Goal: Communication & Community: Share content

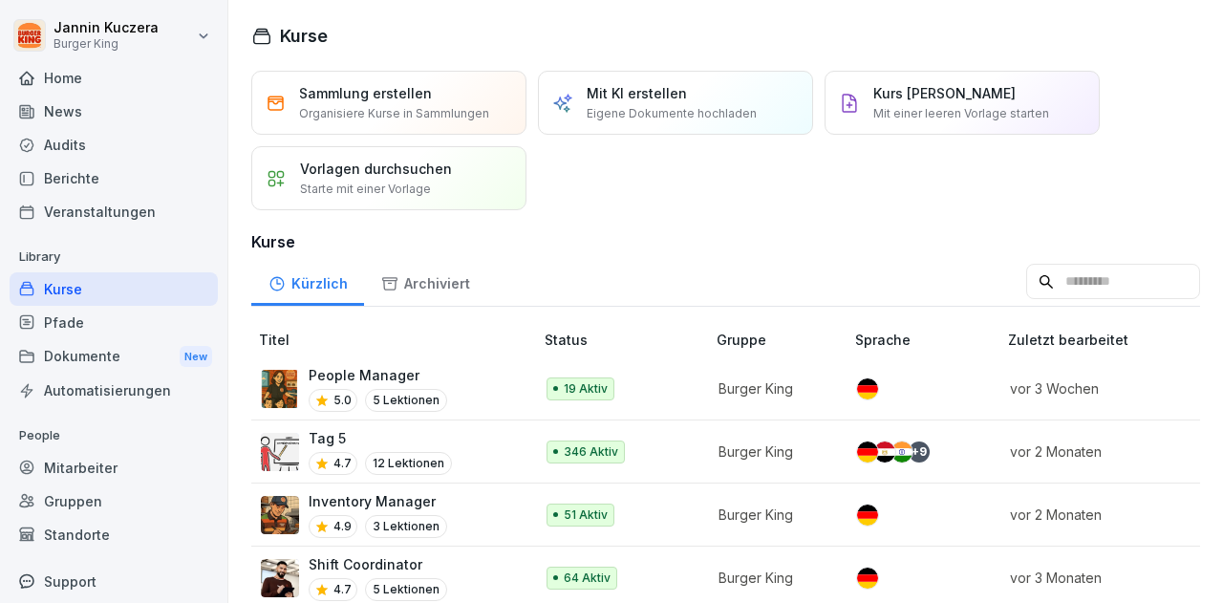
click at [60, 119] on div "News" at bounding box center [114, 111] width 208 height 33
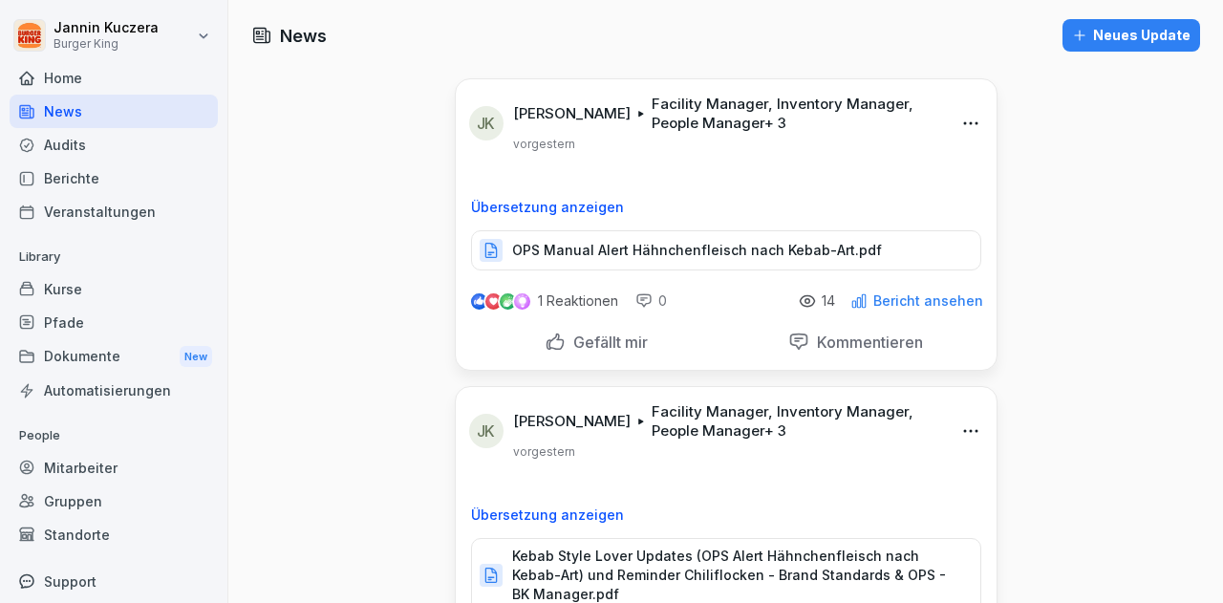
click at [1118, 33] on div "Neues Update" at bounding box center [1131, 35] width 119 height 21
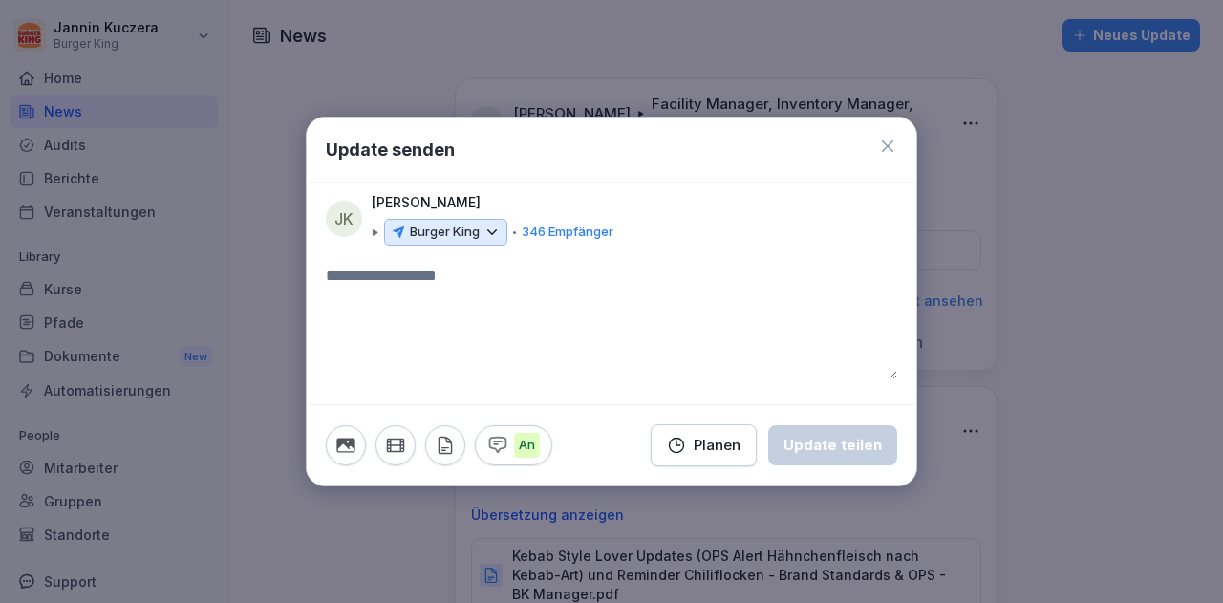
click at [492, 234] on icon at bounding box center [492, 232] width 9 height 4
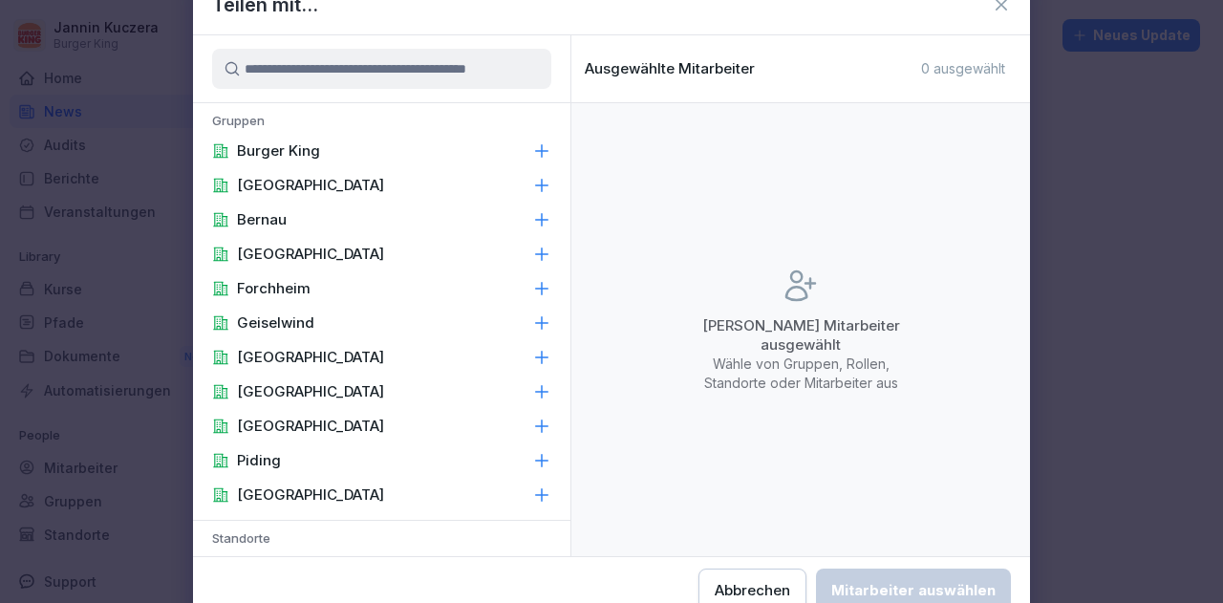
click at [561, 545] on div "Gruppen Burger King Berchtesgaden [GEOGRAPHIC_DATA] [GEOGRAPHIC_DATA] [GEOGRAPH…" at bounding box center [382, 295] width 378 height 521
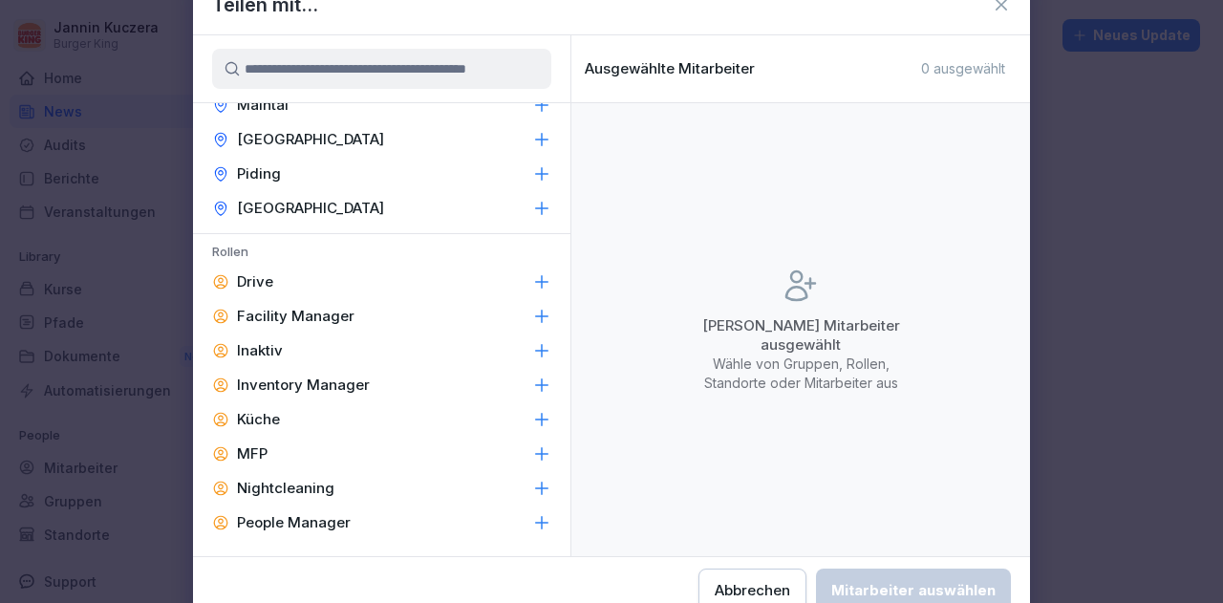
scroll to position [854, 0]
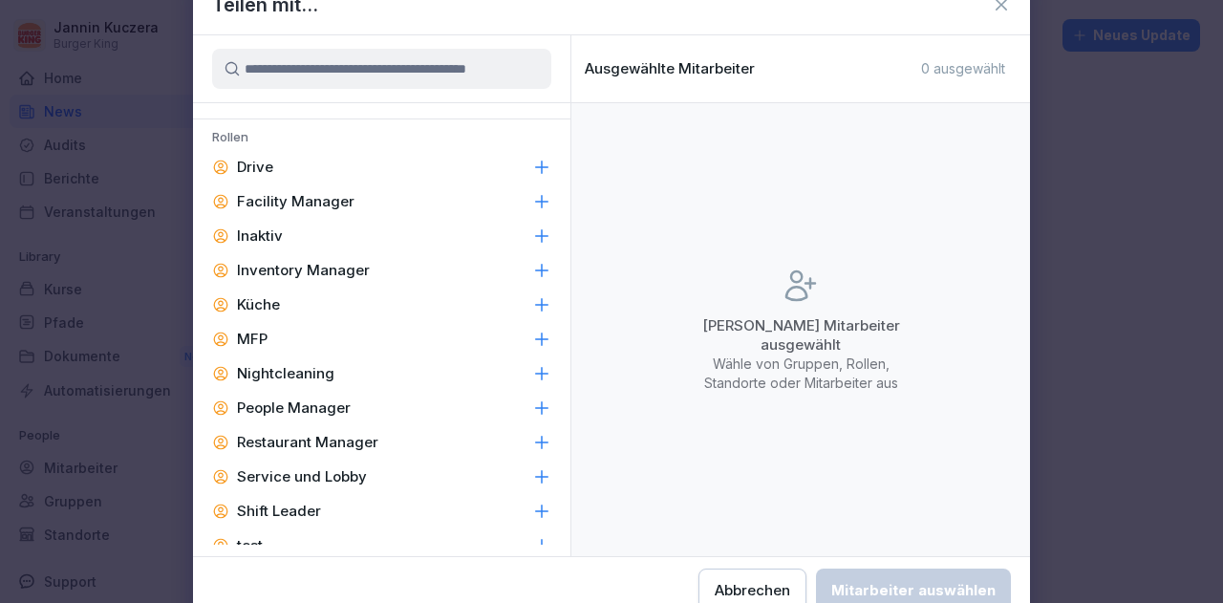
click at [340, 198] on p "Facility Manager" at bounding box center [296, 201] width 118 height 19
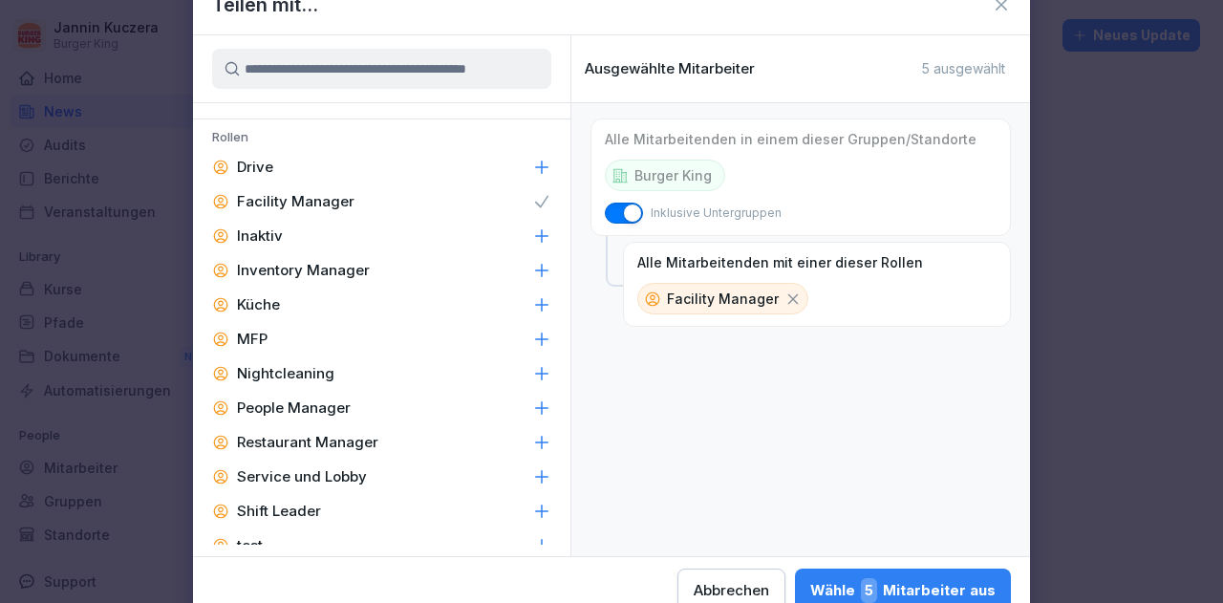
click at [322, 271] on p "Inventory Manager" at bounding box center [303, 270] width 133 height 19
click at [312, 407] on p "People Manager" at bounding box center [294, 408] width 114 height 19
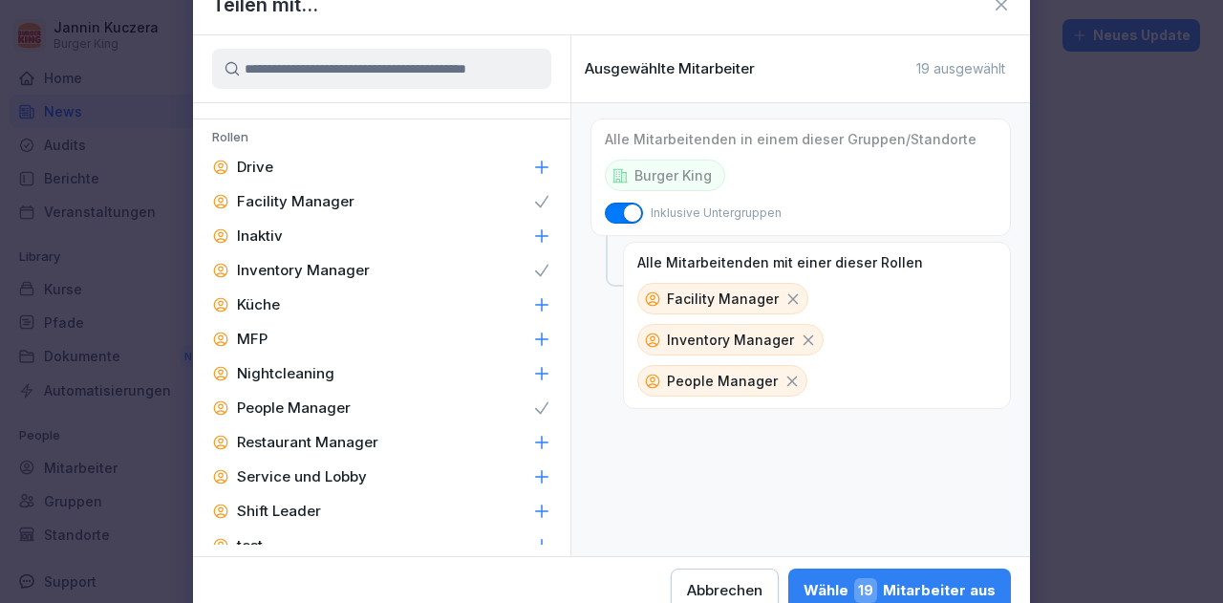
click at [311, 450] on p "Restaurant Manager" at bounding box center [307, 442] width 141 height 19
click at [293, 506] on p "Shift Leader" at bounding box center [279, 511] width 84 height 19
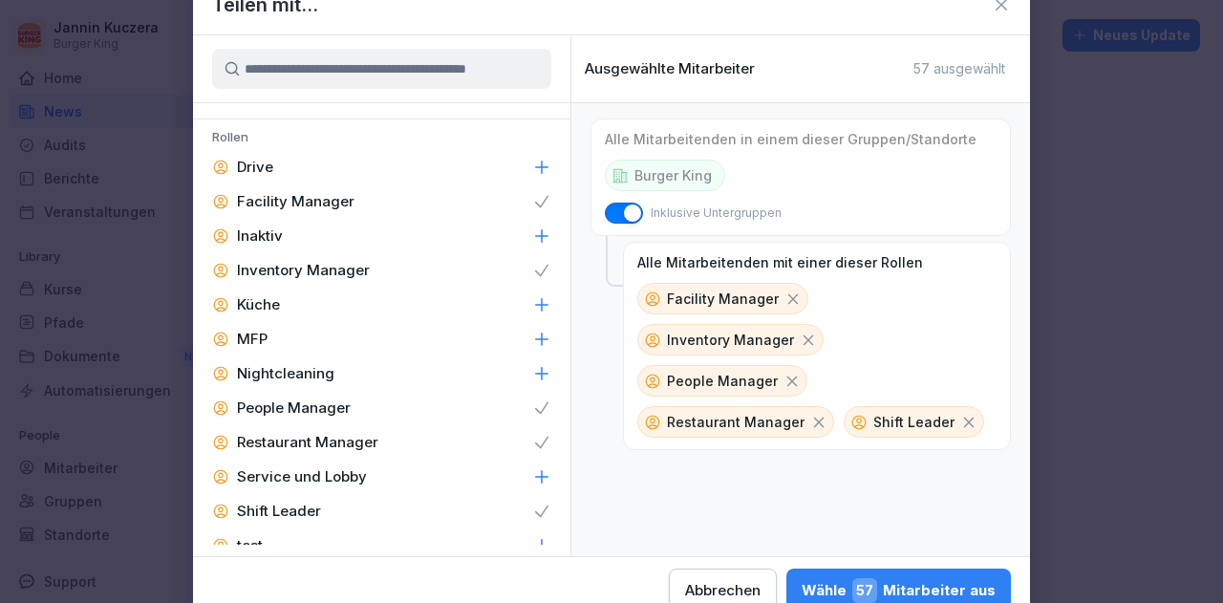
click at [924, 582] on div "Wähle 57 Mitarbeiter aus" at bounding box center [899, 590] width 194 height 25
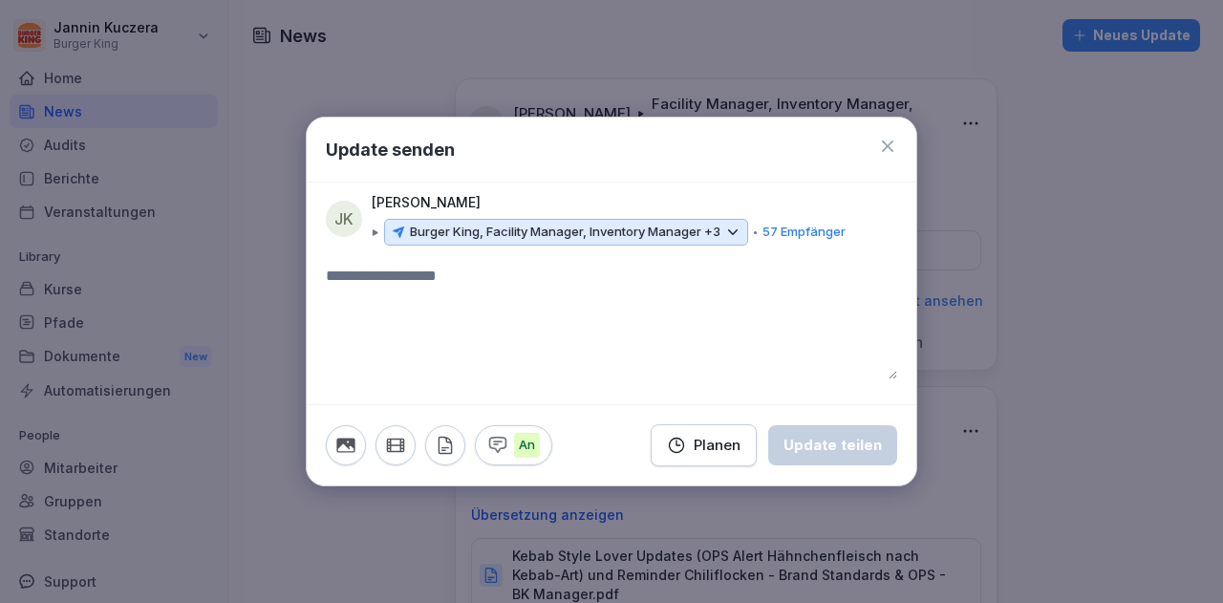
click at [403, 295] on textarea at bounding box center [612, 322] width 572 height 115
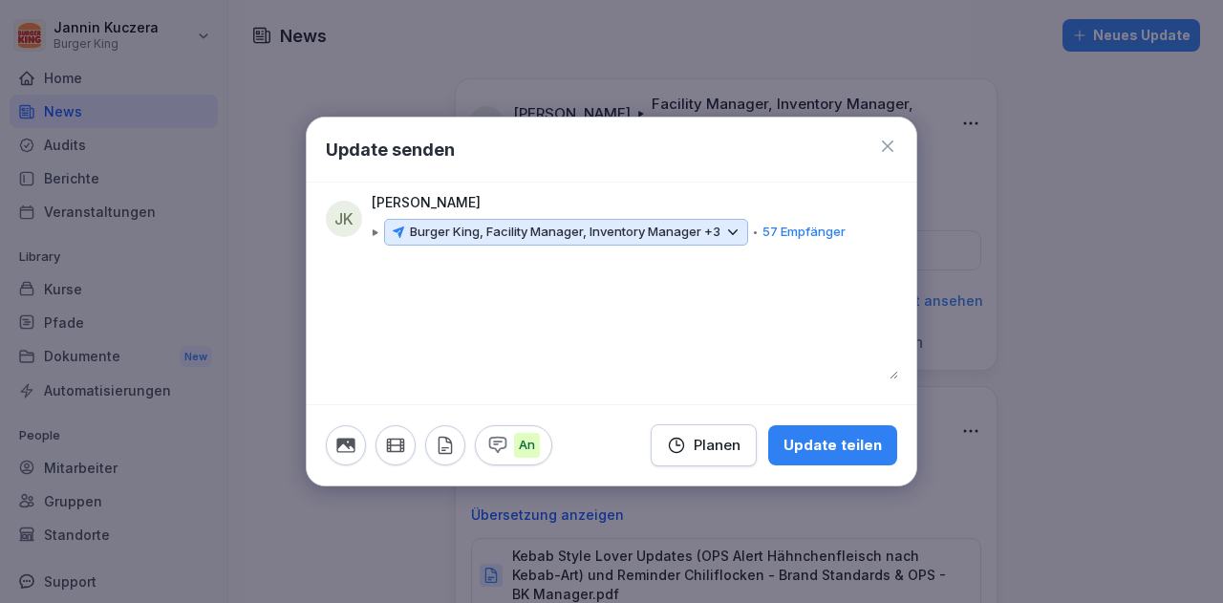
click at [446, 443] on icon "button" at bounding box center [445, 445] width 21 height 21
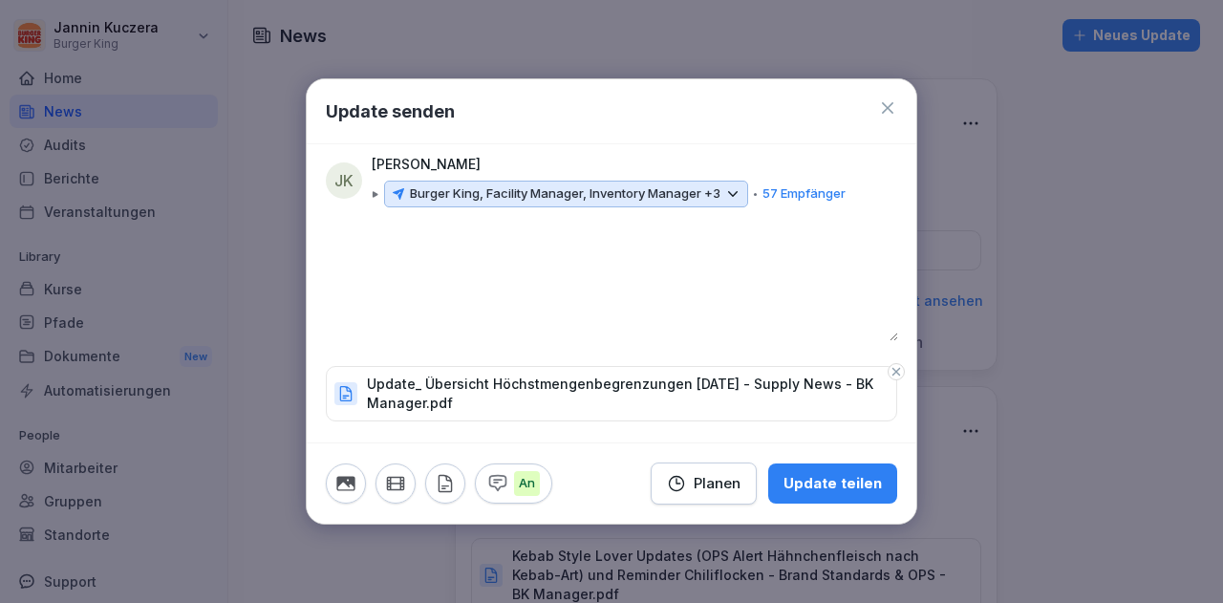
click at [809, 479] on div "Update teilen" at bounding box center [833, 483] width 98 height 21
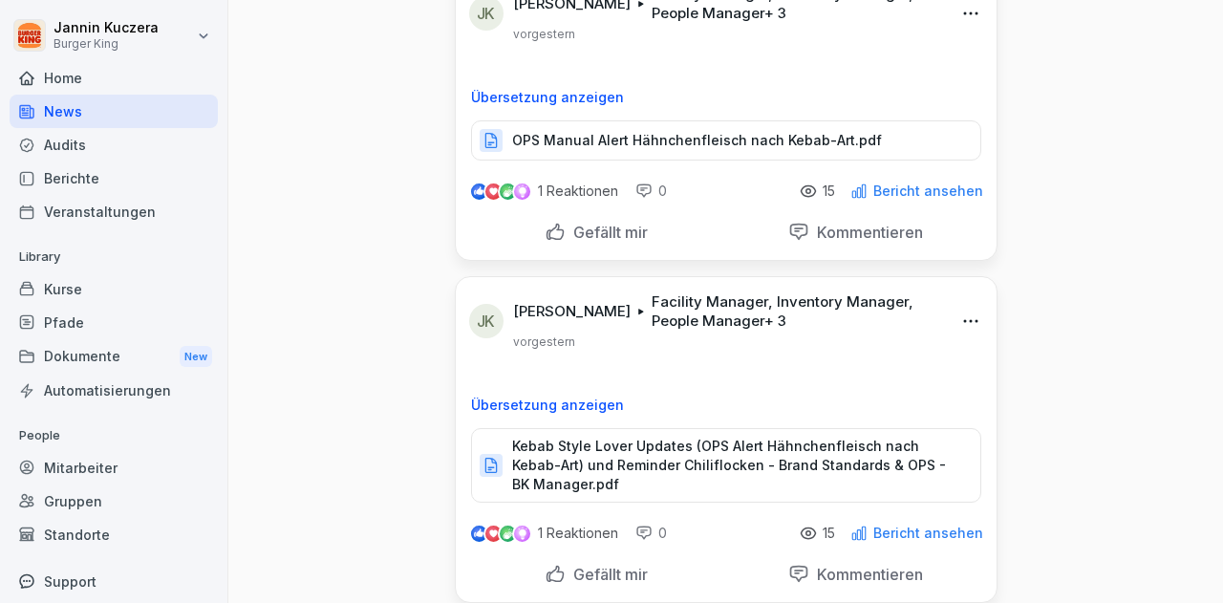
scroll to position [471, 0]
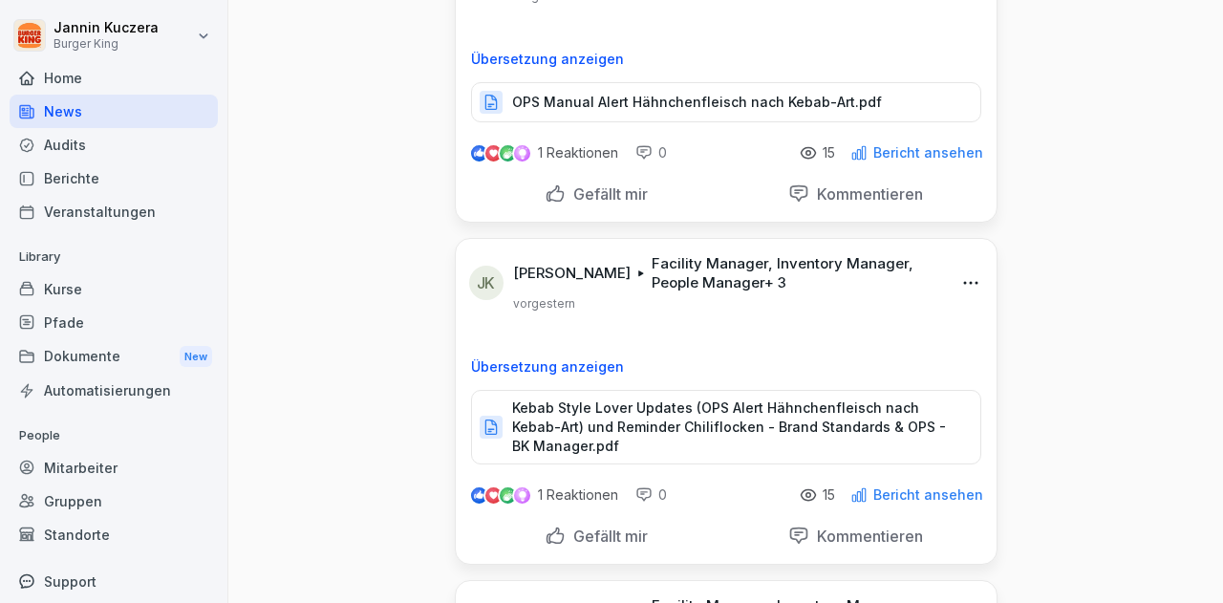
click at [914, 154] on p "Bericht ansehen" at bounding box center [929, 152] width 110 height 15
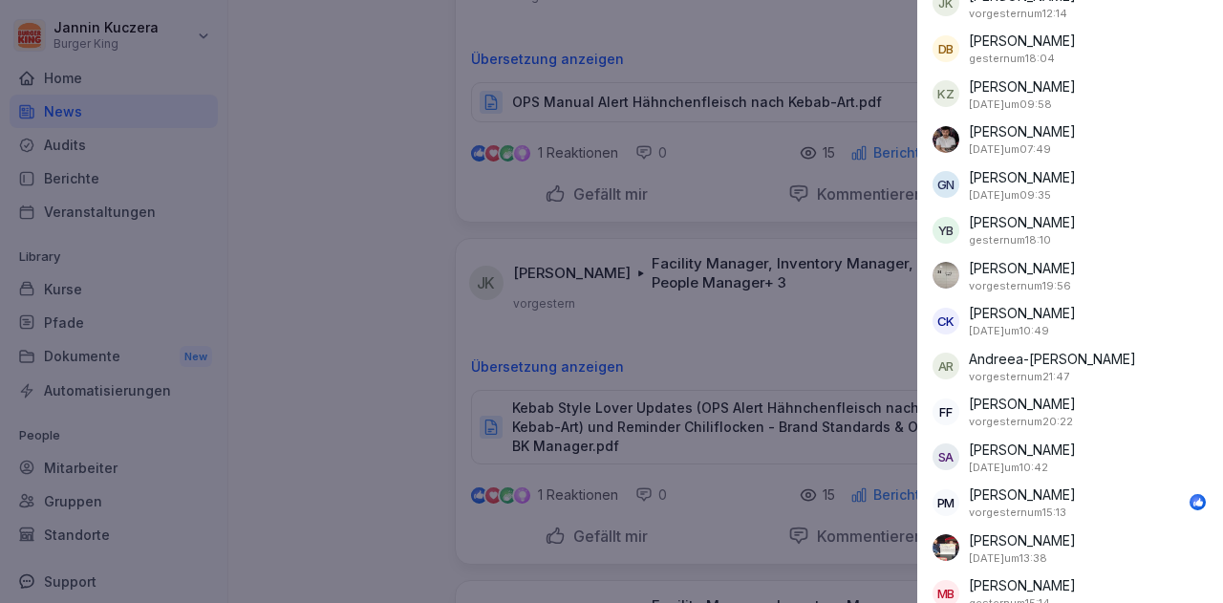
scroll to position [315, 0]
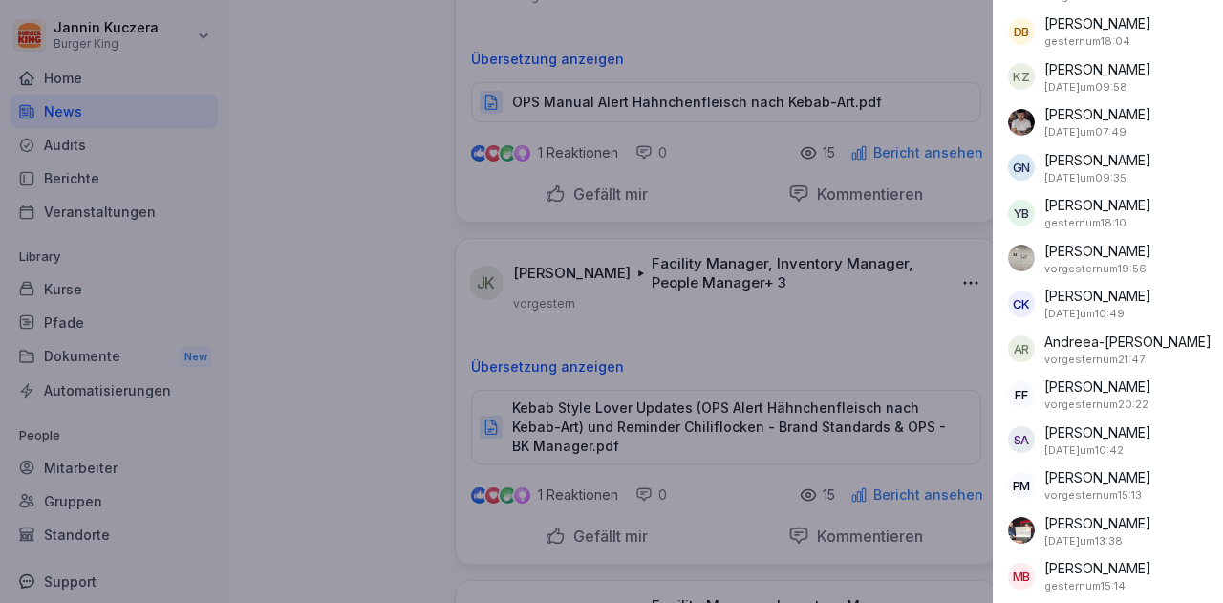
click at [347, 245] on div at bounding box center [611, 301] width 1223 height 603
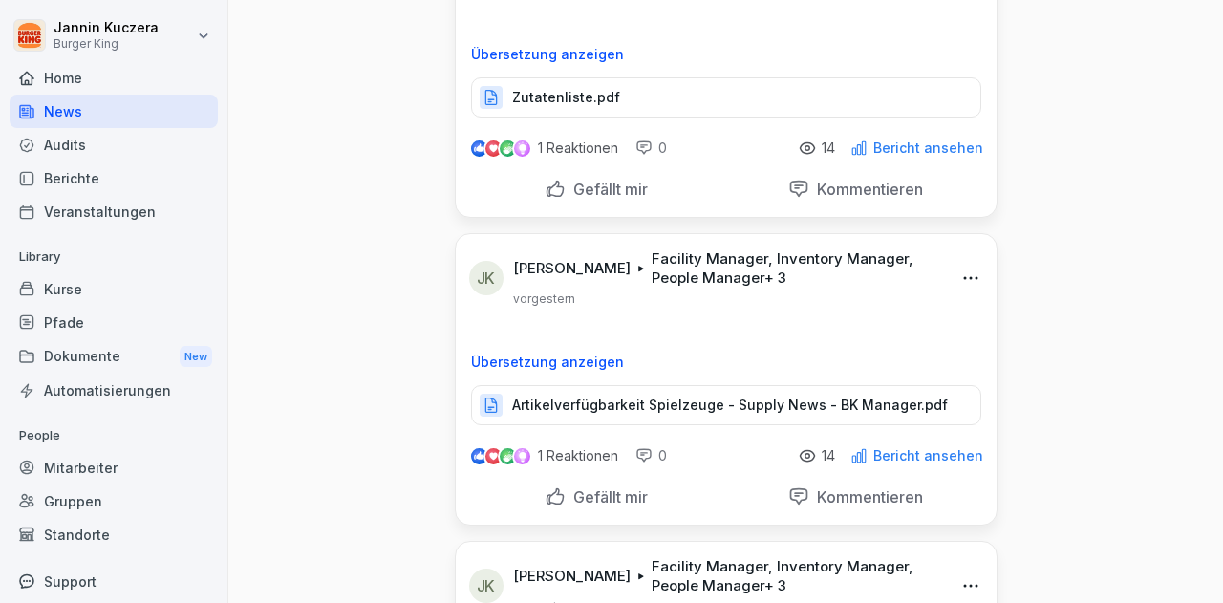
scroll to position [2179, 0]
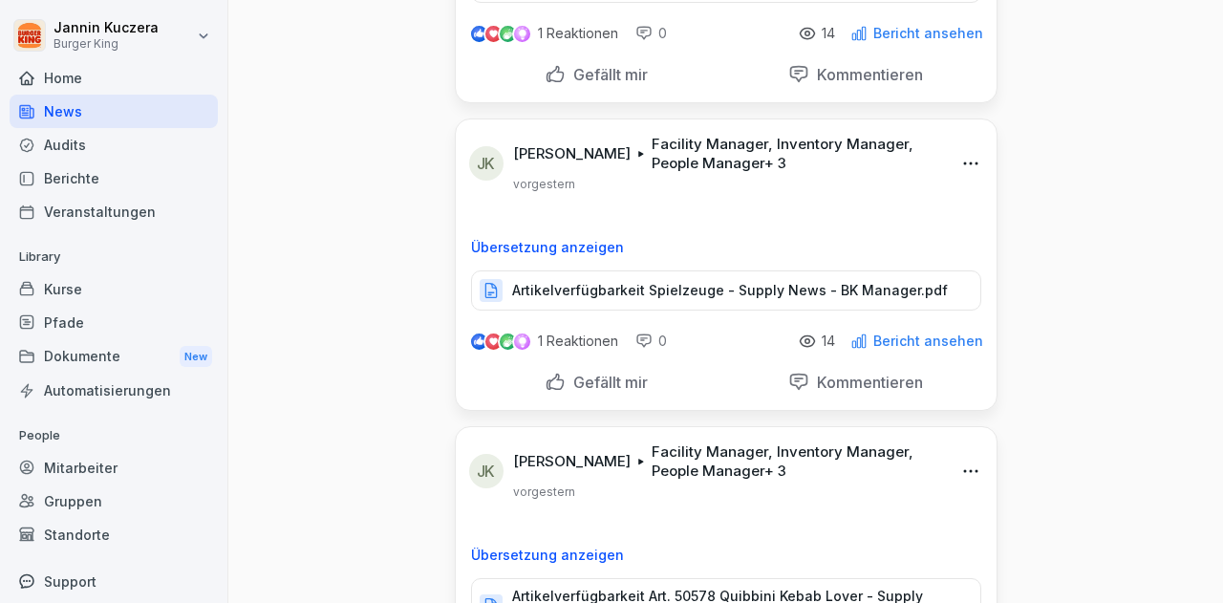
click at [932, 334] on p "Bericht ansehen" at bounding box center [929, 341] width 110 height 15
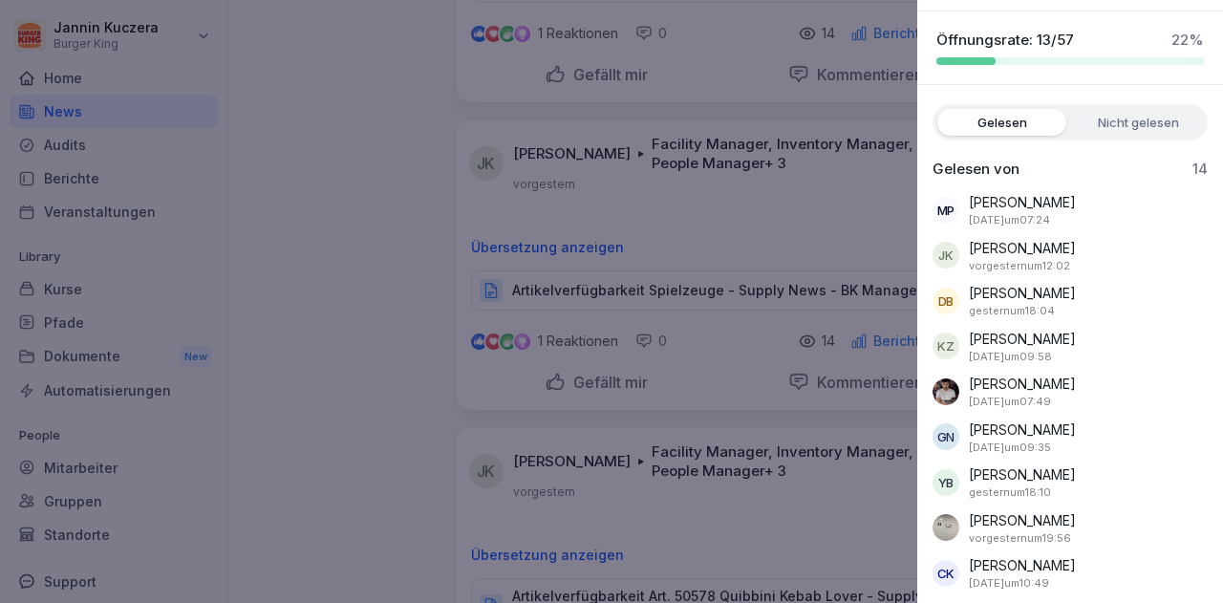
scroll to position [0, 0]
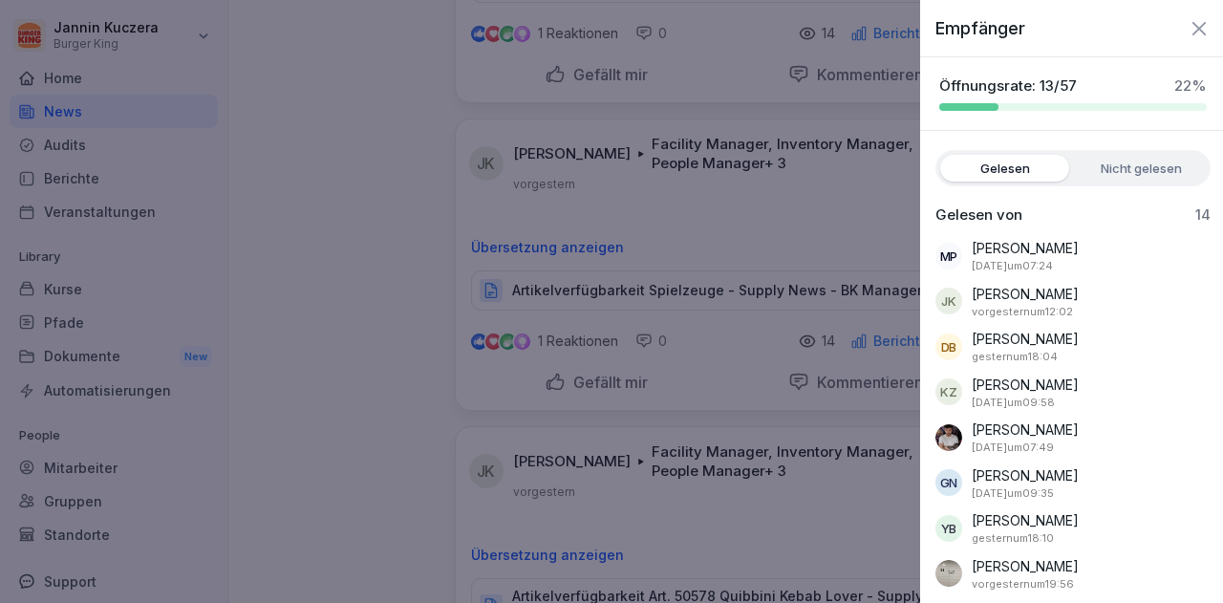
click at [310, 282] on div at bounding box center [611, 301] width 1223 height 603
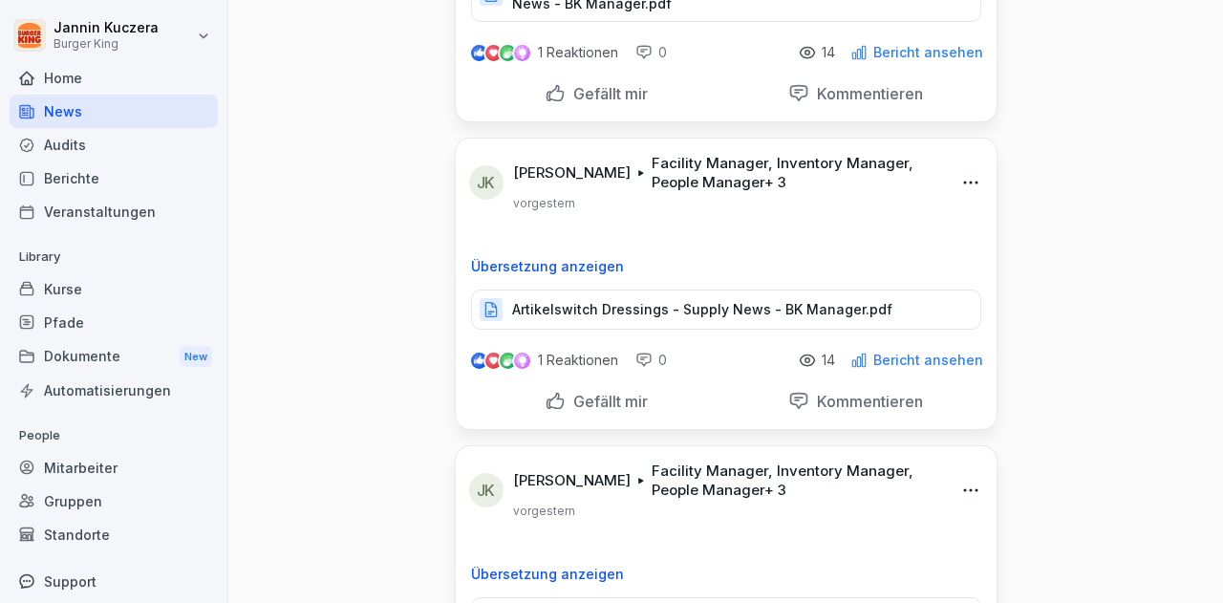
scroll to position [2843, 0]
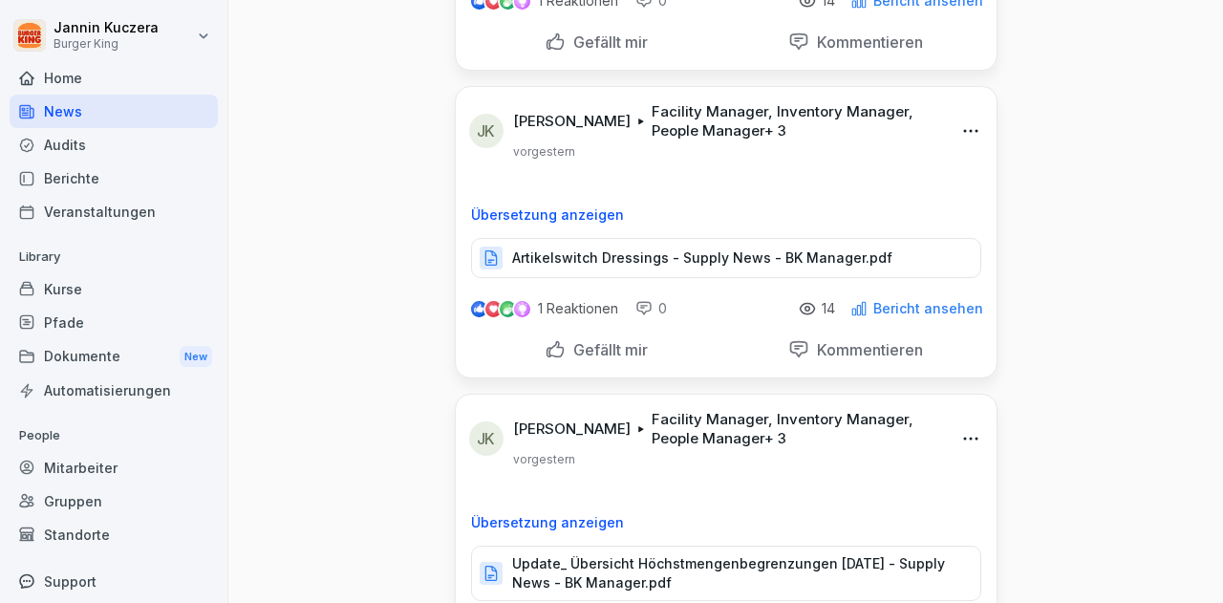
click at [918, 301] on p "Bericht ansehen" at bounding box center [929, 308] width 110 height 15
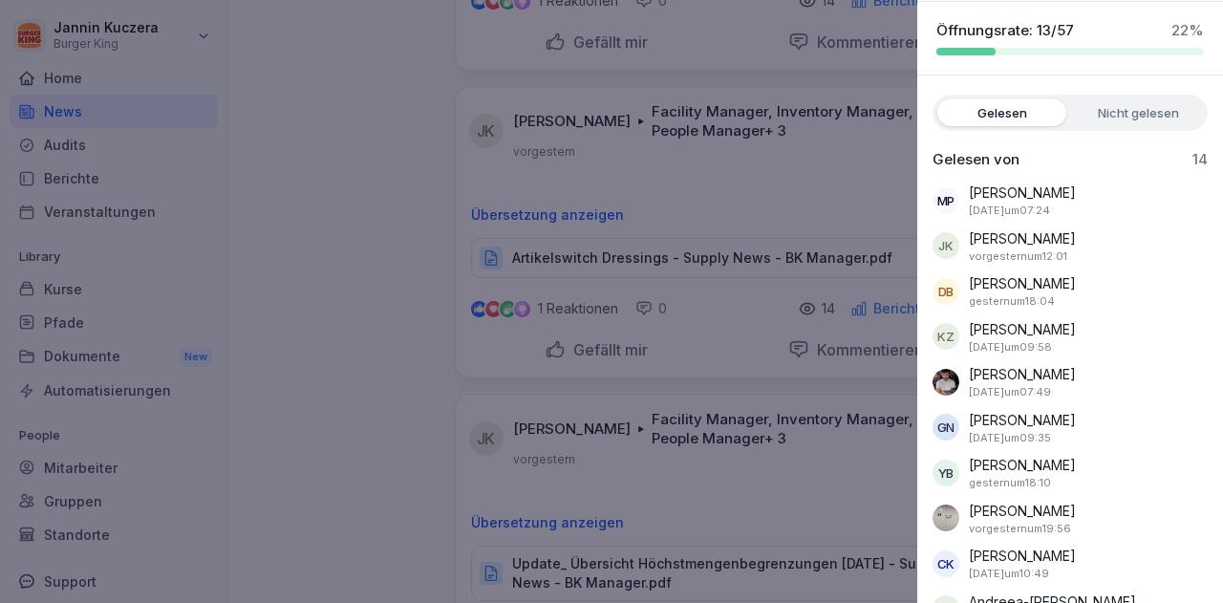
scroll to position [54, 0]
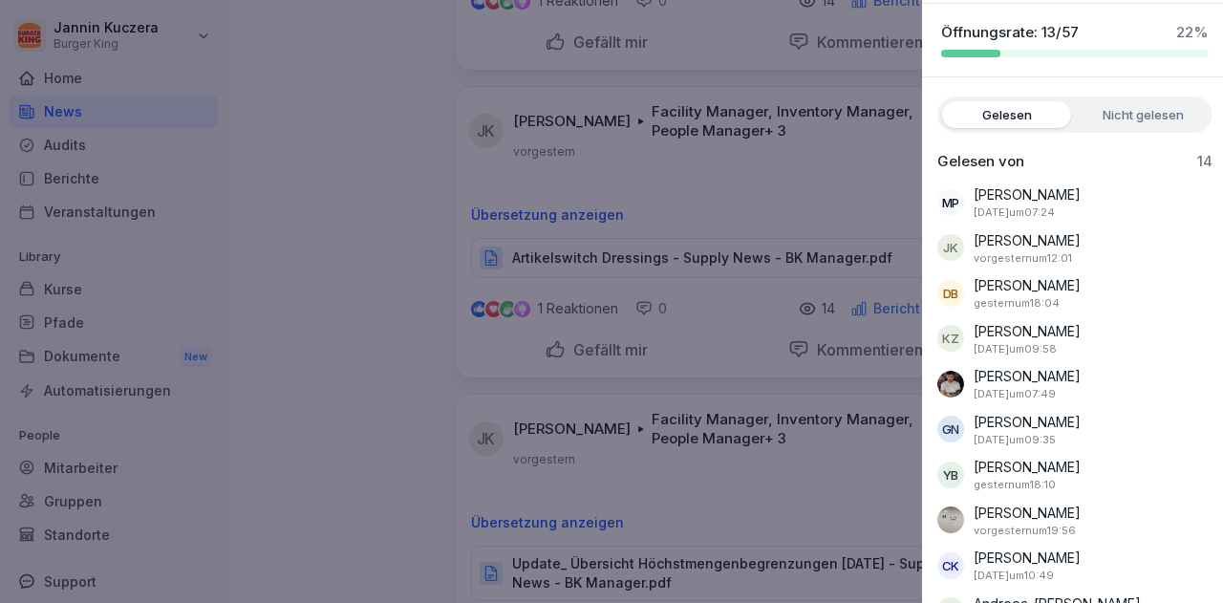
click at [422, 265] on div at bounding box center [611, 301] width 1223 height 603
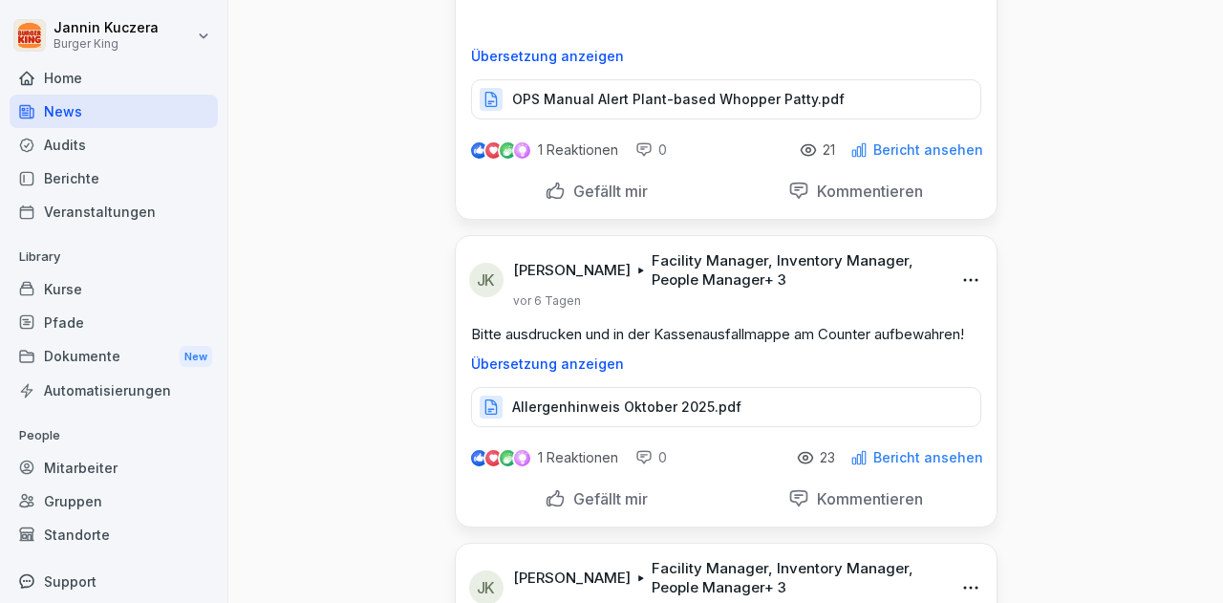
scroll to position [3646, 0]
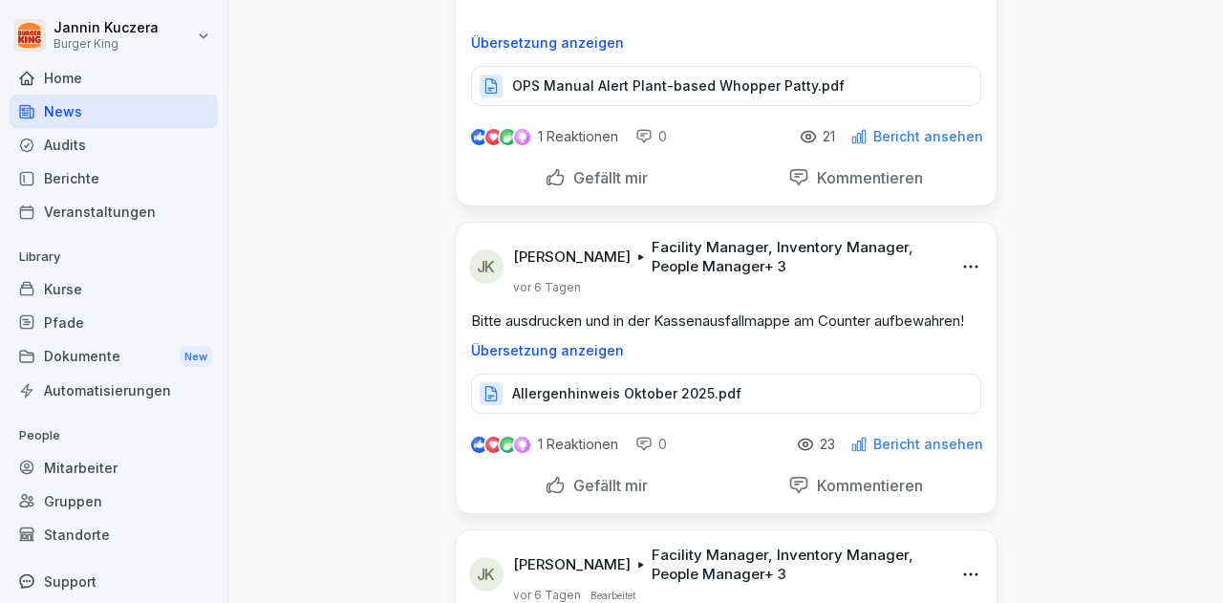
click at [944, 437] on p "Bericht ansehen" at bounding box center [929, 444] width 110 height 15
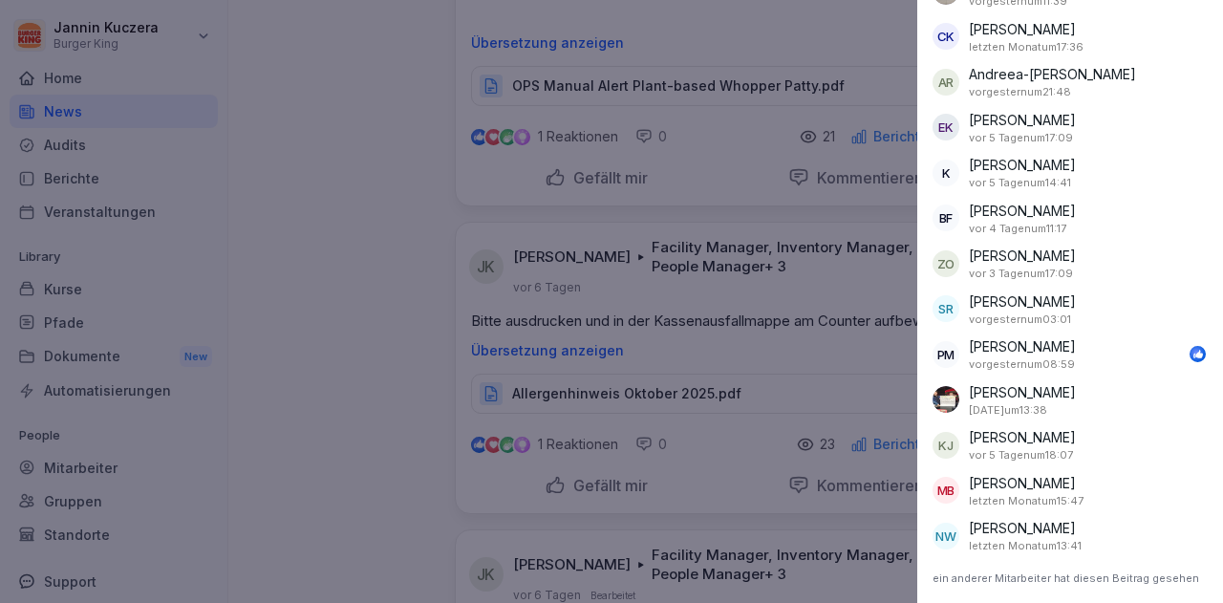
scroll to position [535, 0]
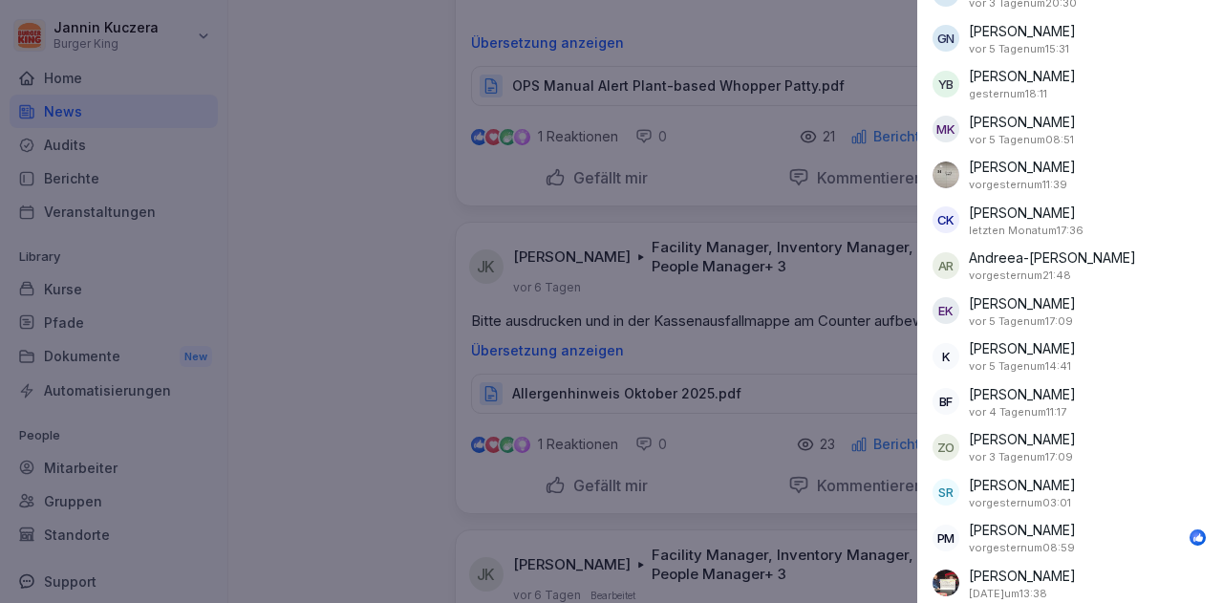
click at [356, 324] on div at bounding box center [611, 301] width 1223 height 603
